Goal: Register for event/course

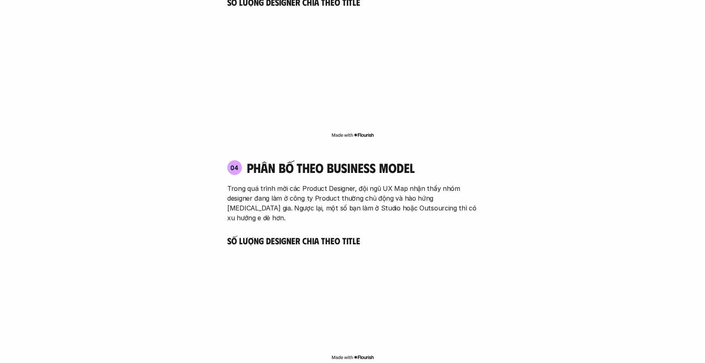
scroll to position [1408, 0]
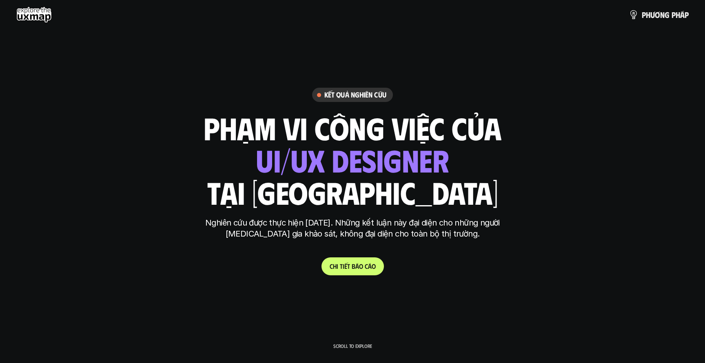
click at [360, 270] on link "C h i t i ế t b á o c á o" at bounding box center [353, 267] width 62 height 18
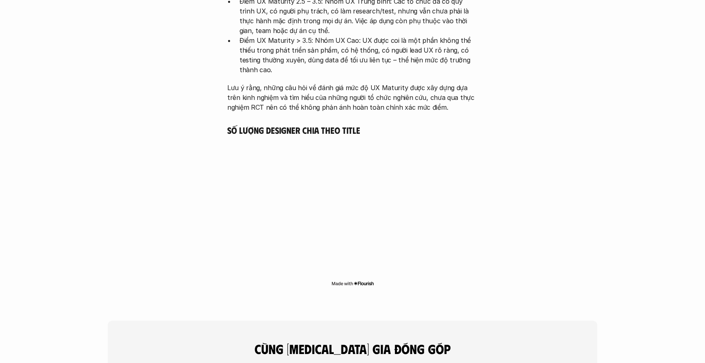
scroll to position [2009, 0]
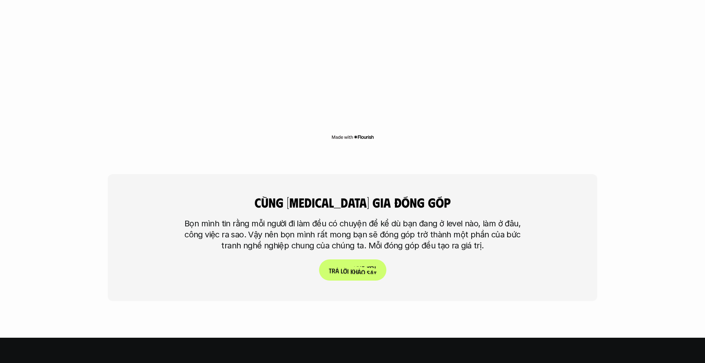
click at [344, 266] on p "T r ả l ờ i k h ả o s á t" at bounding box center [353, 270] width 48 height 8
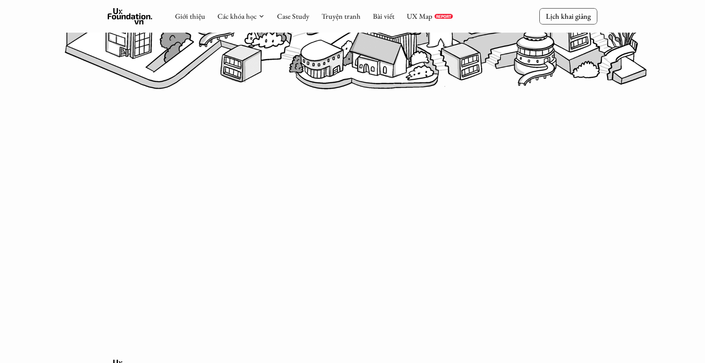
scroll to position [403, 0]
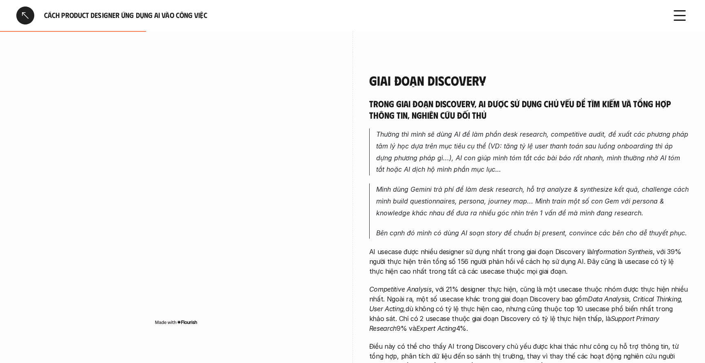
scroll to position [378, 0]
